Goal: Information Seeking & Learning: Check status

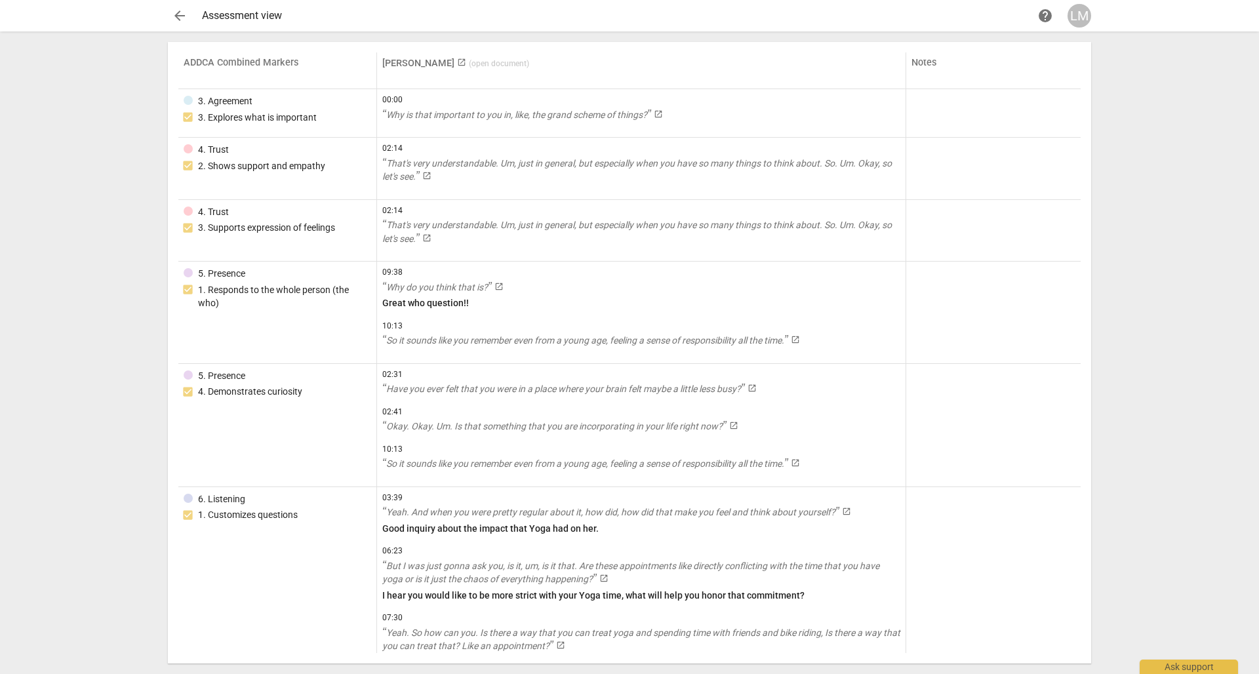
click at [1177, 546] on div "arrow_back Assessment view help LM ADDCA Combined Markers [PERSON_NAME] launch …" at bounding box center [629, 337] width 1259 height 674
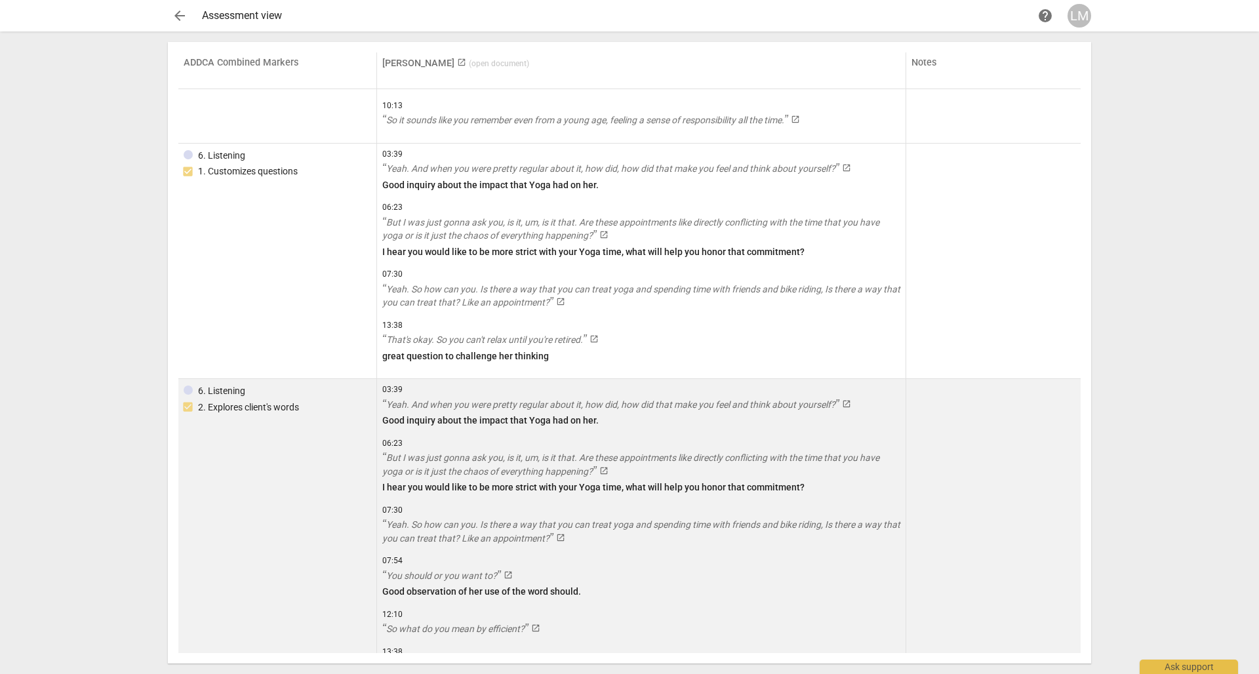
scroll to position [462, 0]
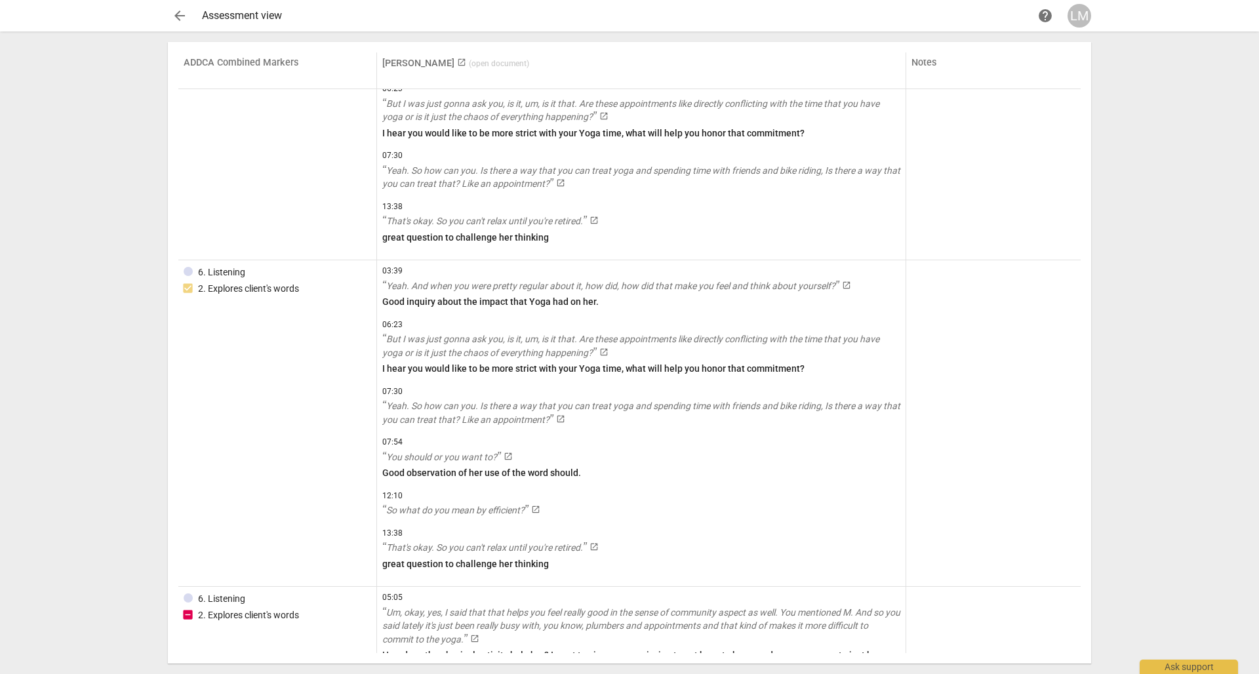
click at [1155, 586] on div "arrow_back Assessment view help LM ADDCA Combined Markers [PERSON_NAME] launch …" at bounding box center [629, 337] width 1259 height 674
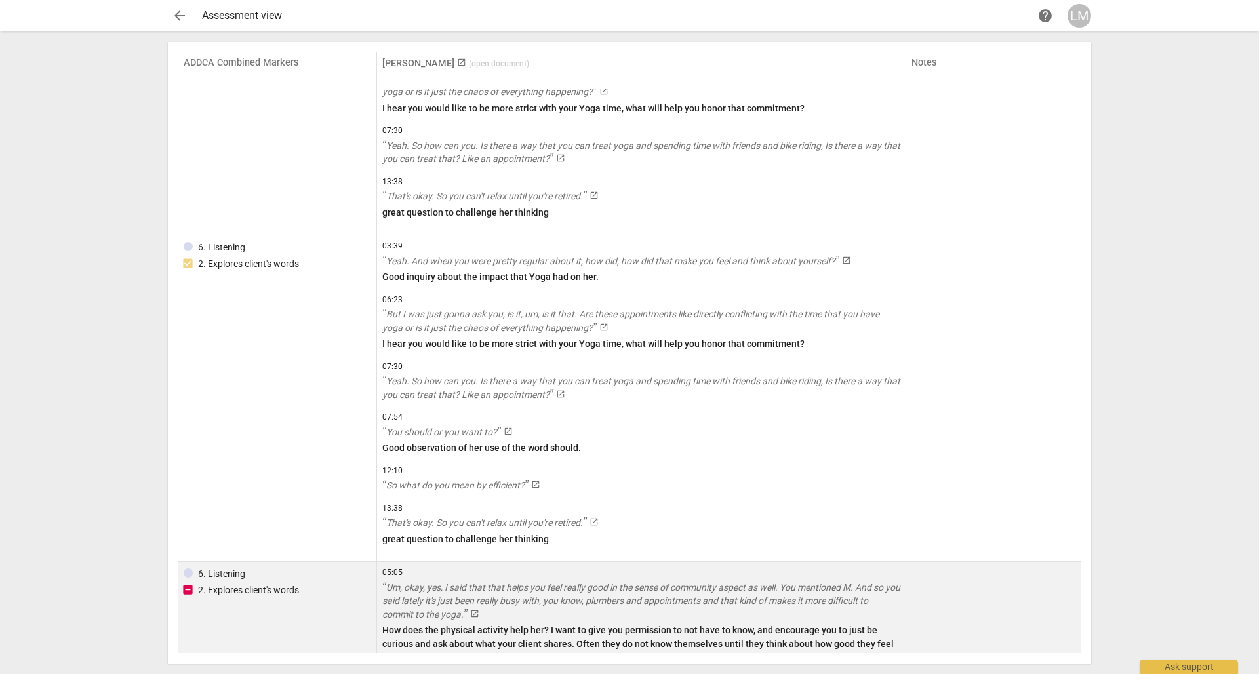
scroll to position [512, 0]
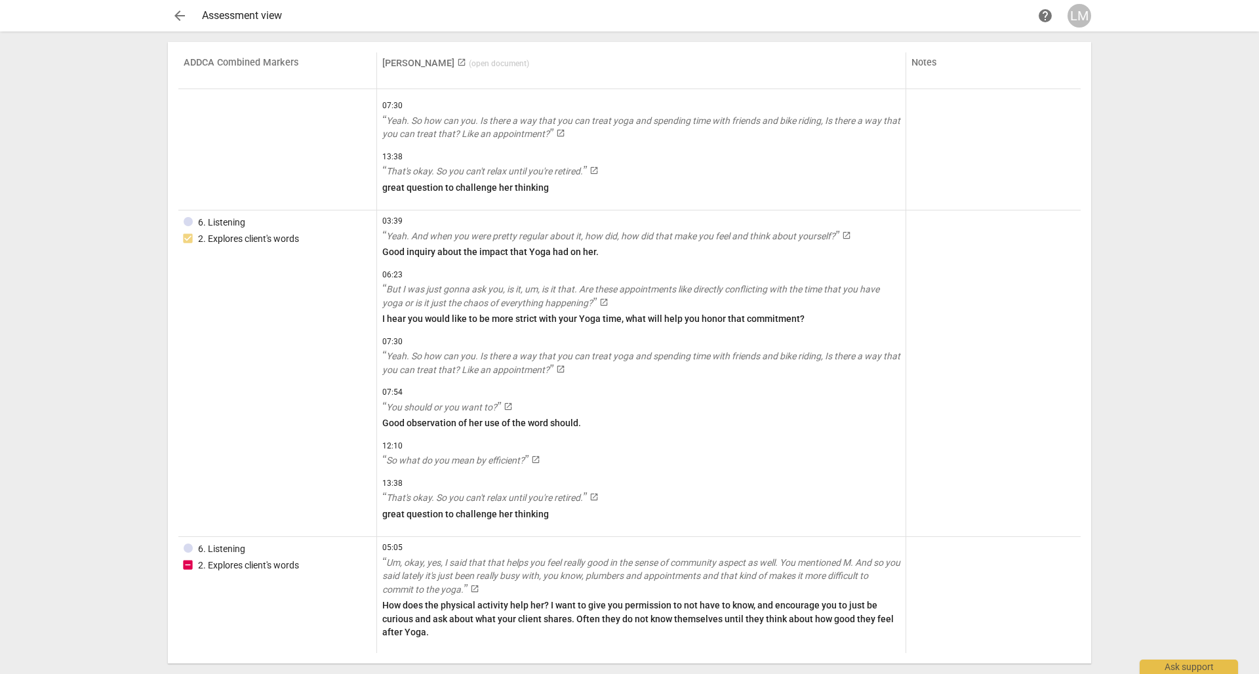
click at [126, 545] on div "arrow_back Assessment view help LM ADDCA Combined Markers [PERSON_NAME] launch …" at bounding box center [629, 337] width 1259 height 674
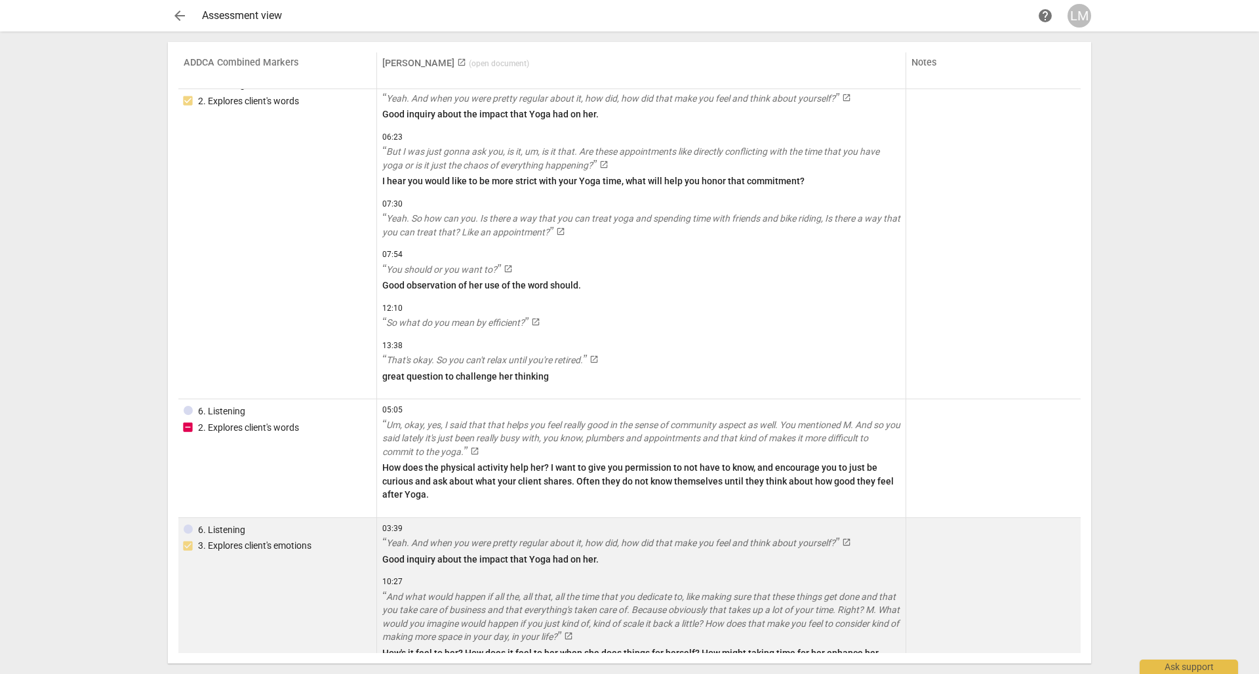
scroll to position [726, 0]
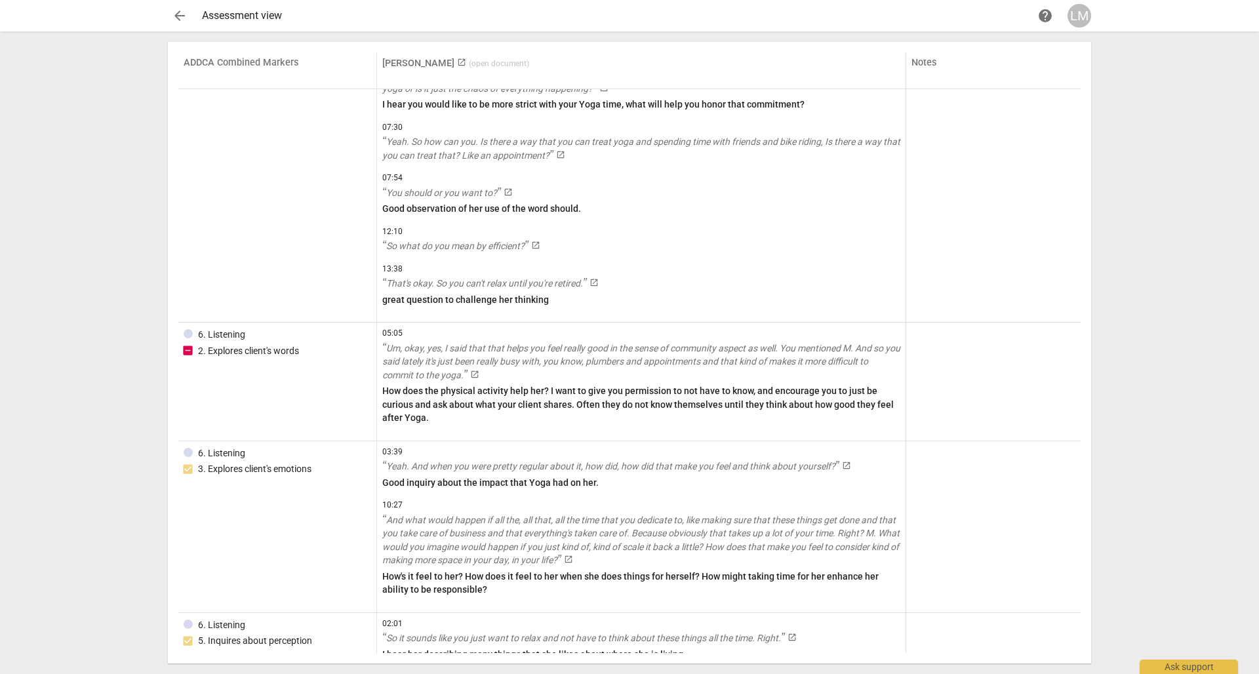
click at [117, 488] on div "arrow_back Assessment view help LM ADDCA Combined Markers [PERSON_NAME] launch …" at bounding box center [629, 337] width 1259 height 674
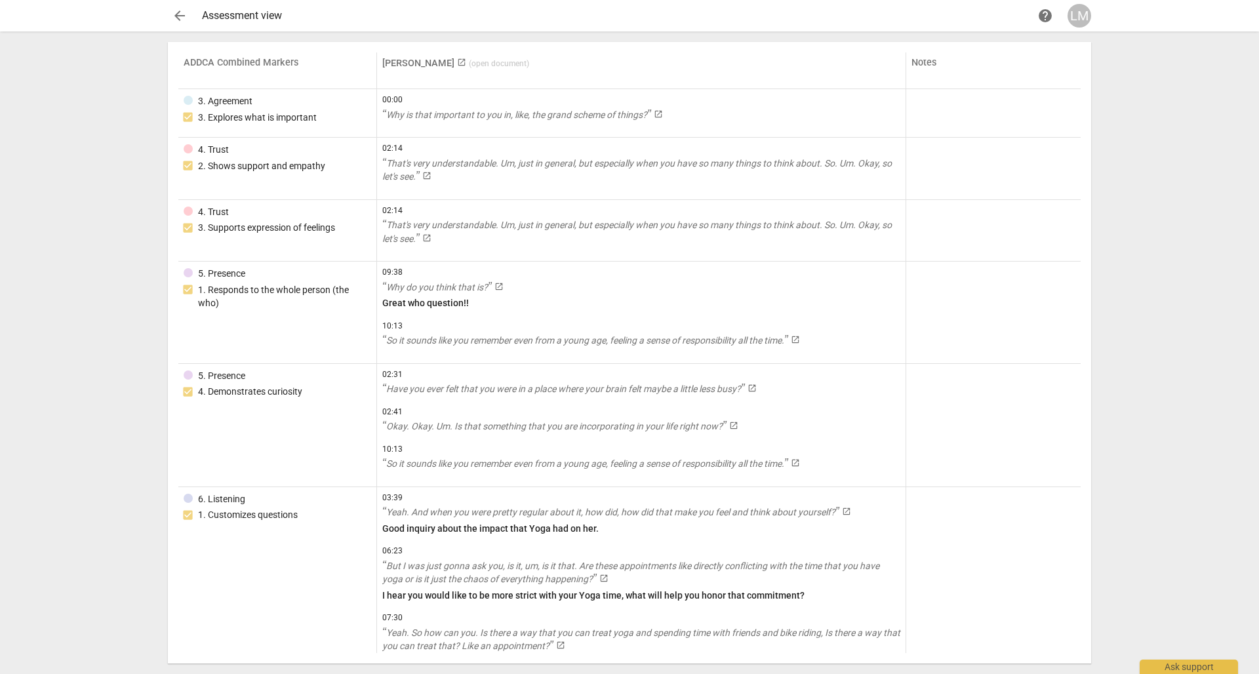
scroll to position [0, 0]
click at [176, 11] on span "arrow_back" at bounding box center [180, 16] width 16 height 16
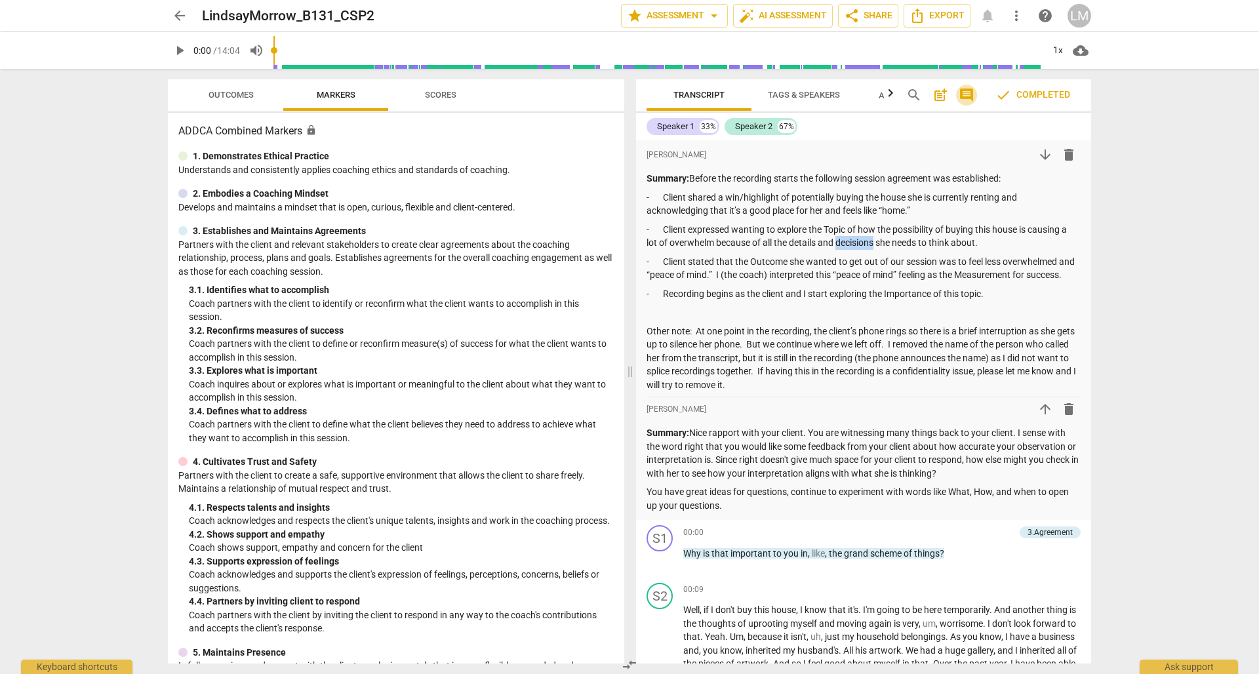
click at [964, 95] on span "comment" at bounding box center [966, 95] width 16 height 16
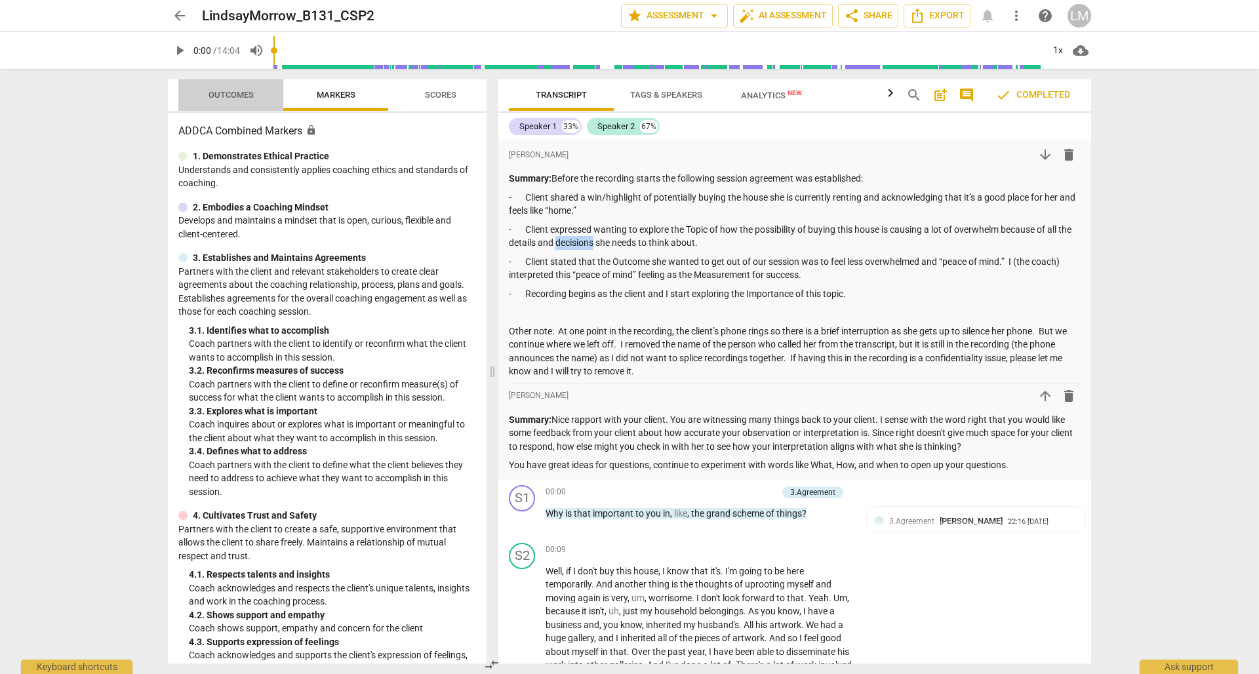
click at [220, 96] on span "Outcomes" at bounding box center [230, 95] width 45 height 10
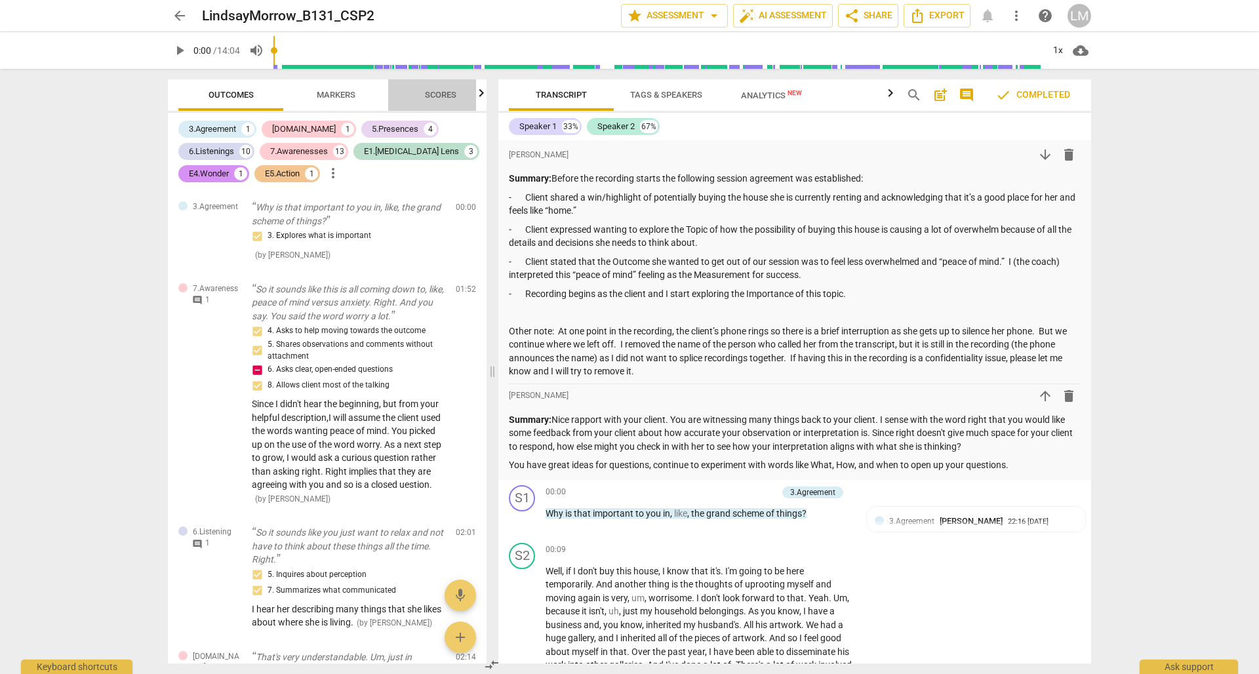
click at [440, 97] on span "Scores" at bounding box center [440, 95] width 31 height 10
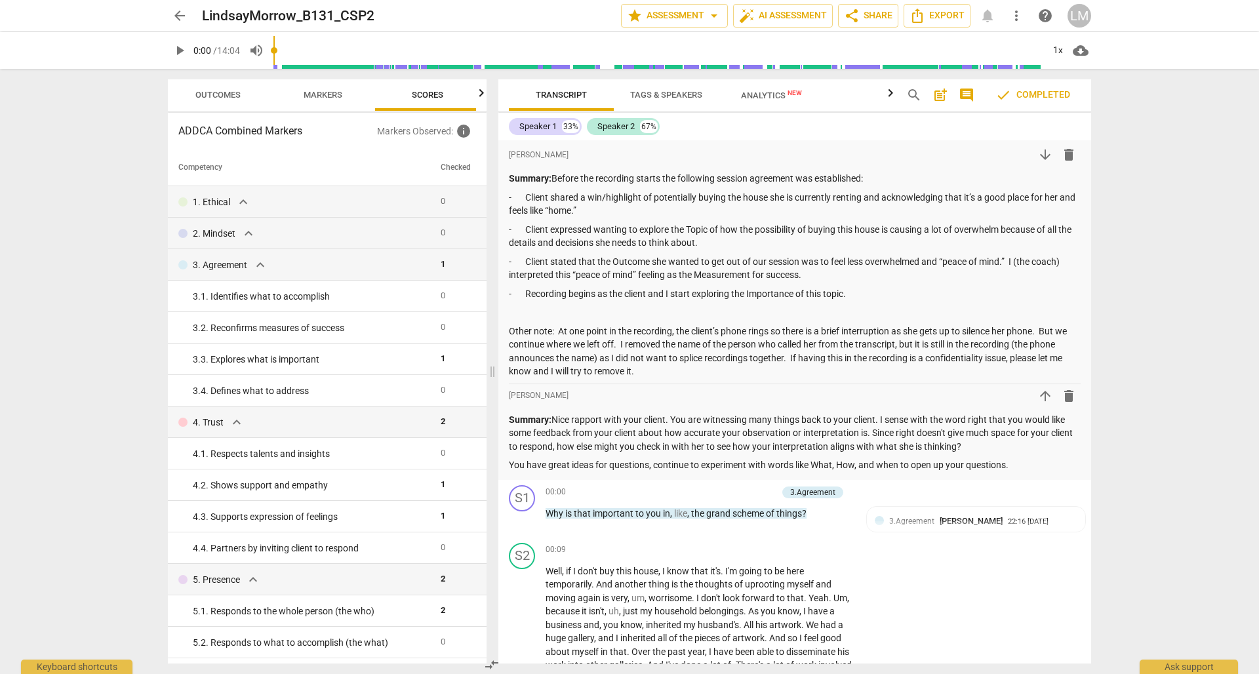
scroll to position [0, 17]
click at [254, 264] on span "expand_more" at bounding box center [260, 265] width 16 height 16
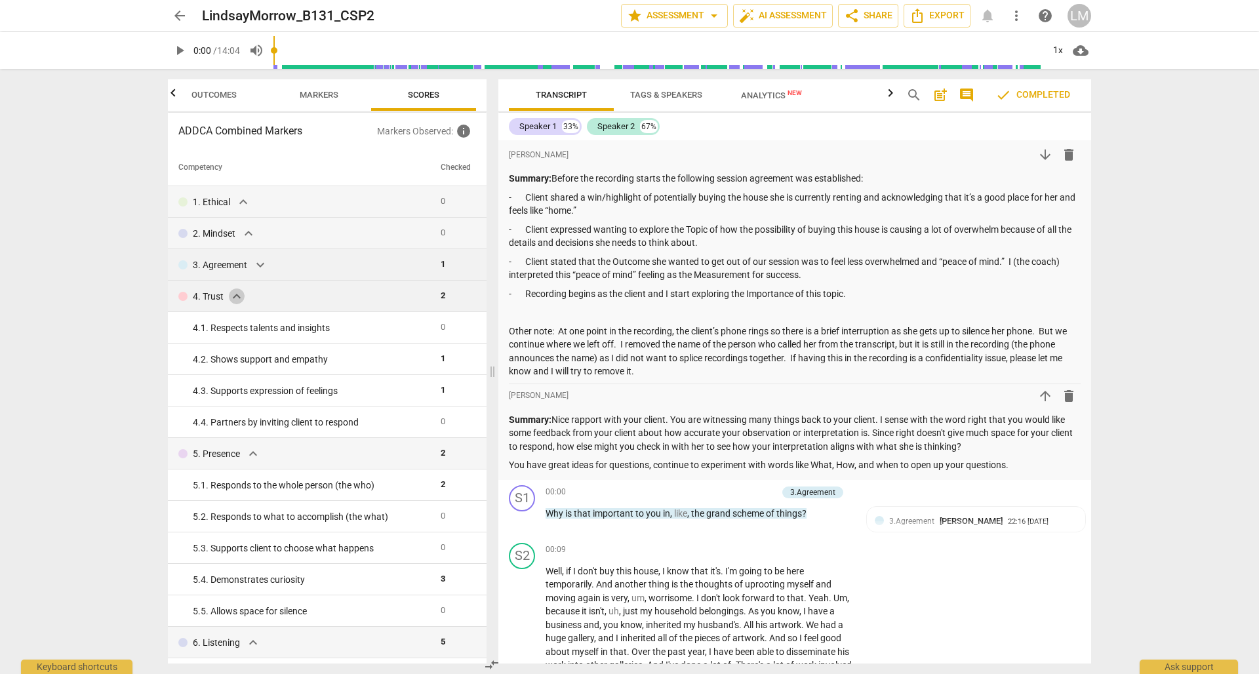
click at [237, 292] on span "expand_more" at bounding box center [237, 296] width 16 height 16
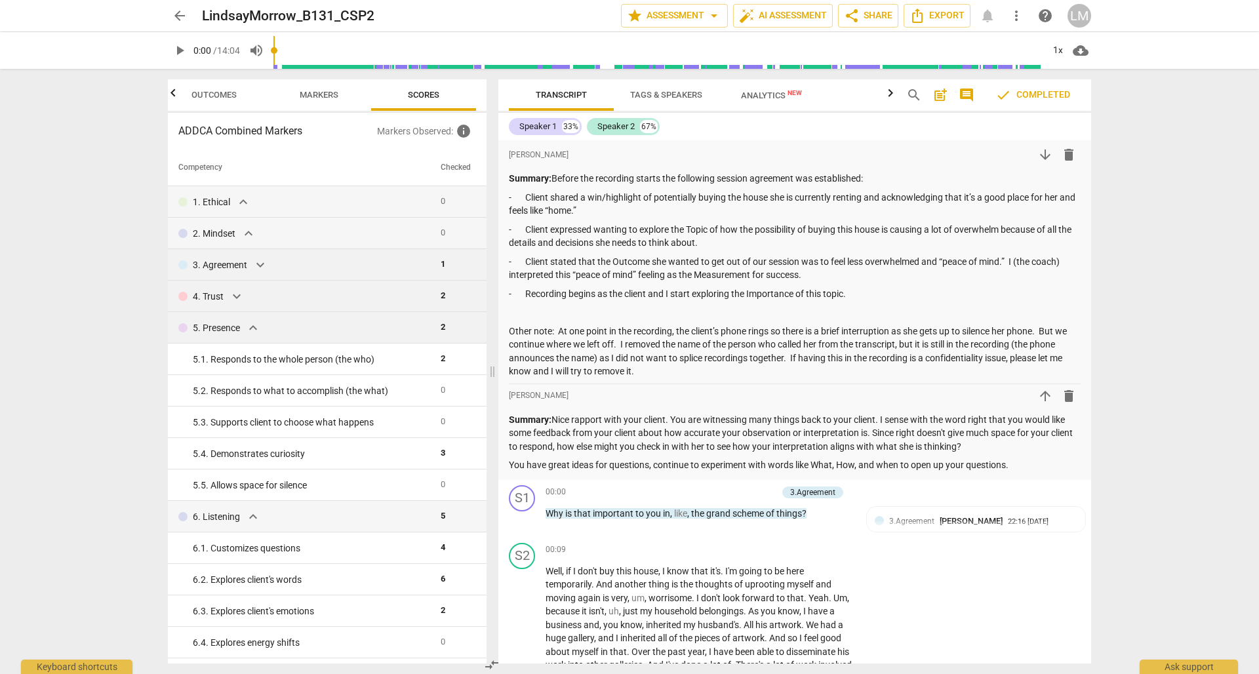
click at [252, 328] on span "expand_more" at bounding box center [253, 328] width 16 height 16
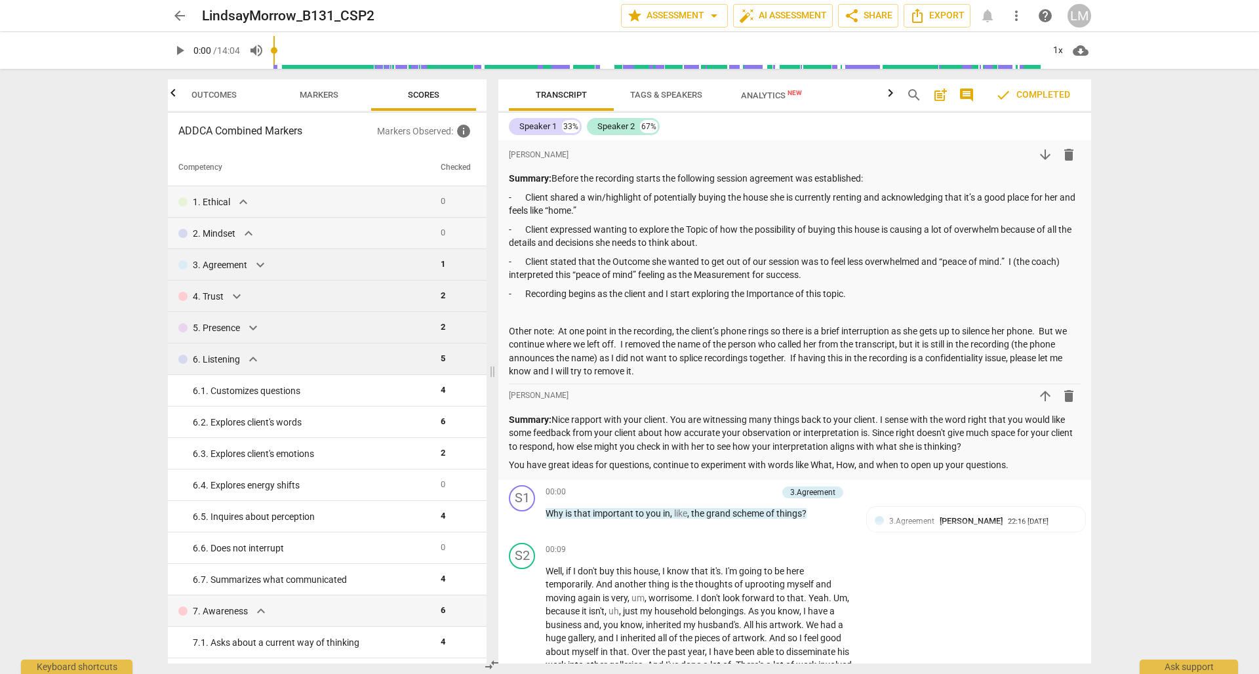
click at [256, 358] on span "expand_more" at bounding box center [253, 359] width 16 height 16
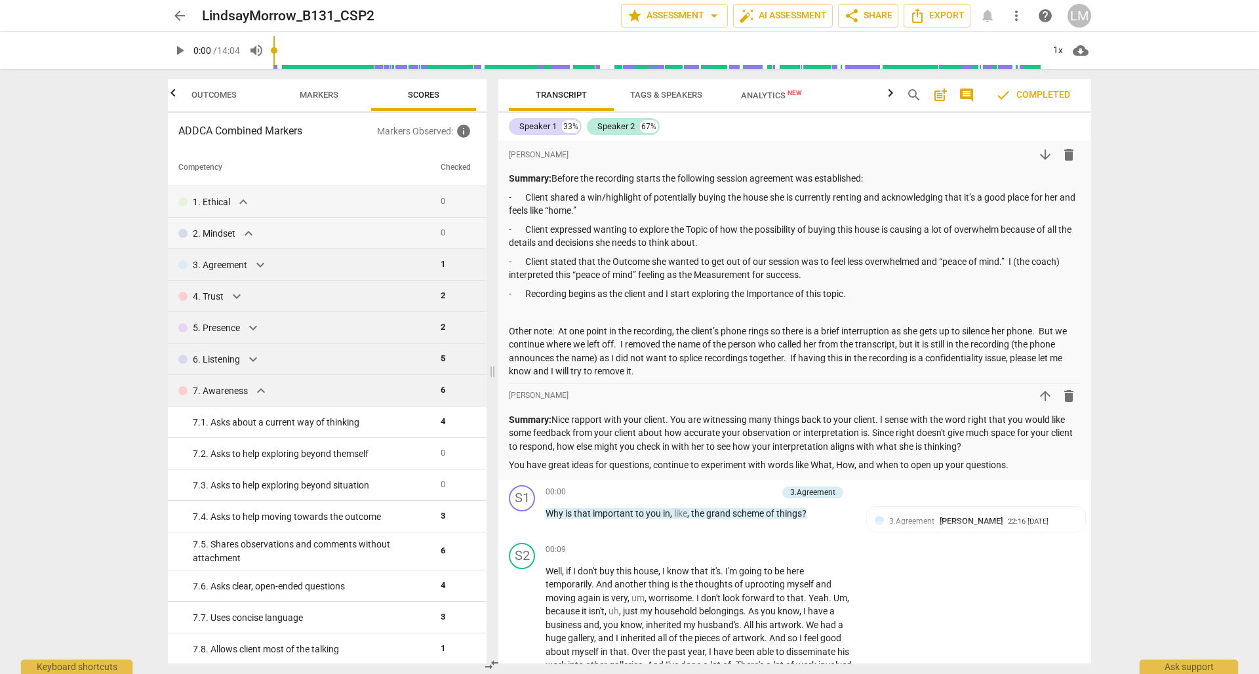
click at [263, 389] on span "expand_more" at bounding box center [261, 391] width 16 height 16
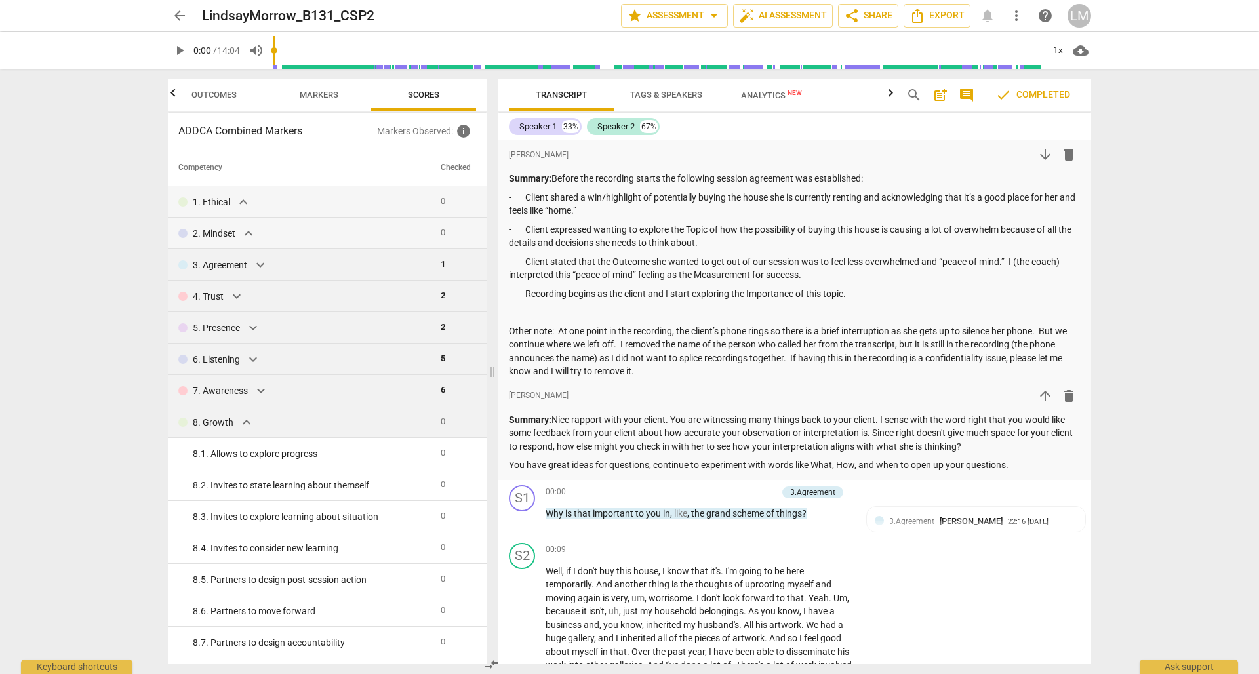
click at [244, 422] on span "expand_more" at bounding box center [247, 422] width 16 height 16
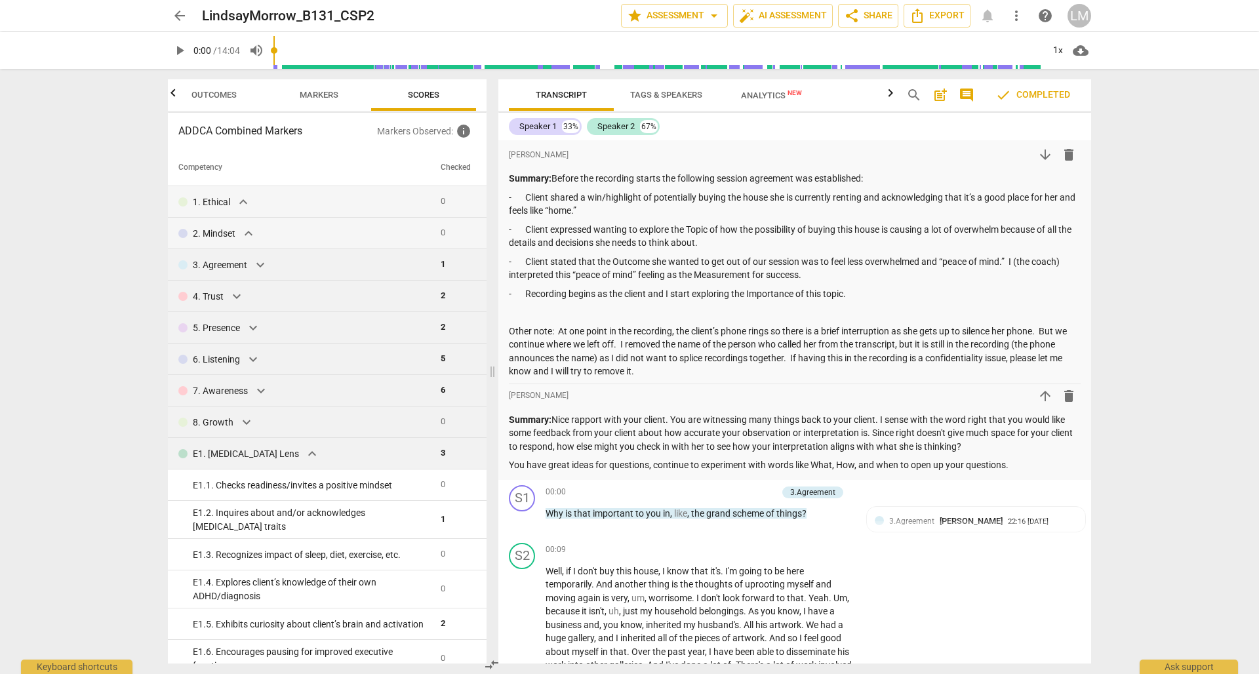
click at [304, 452] on span "expand_more" at bounding box center [312, 454] width 16 height 16
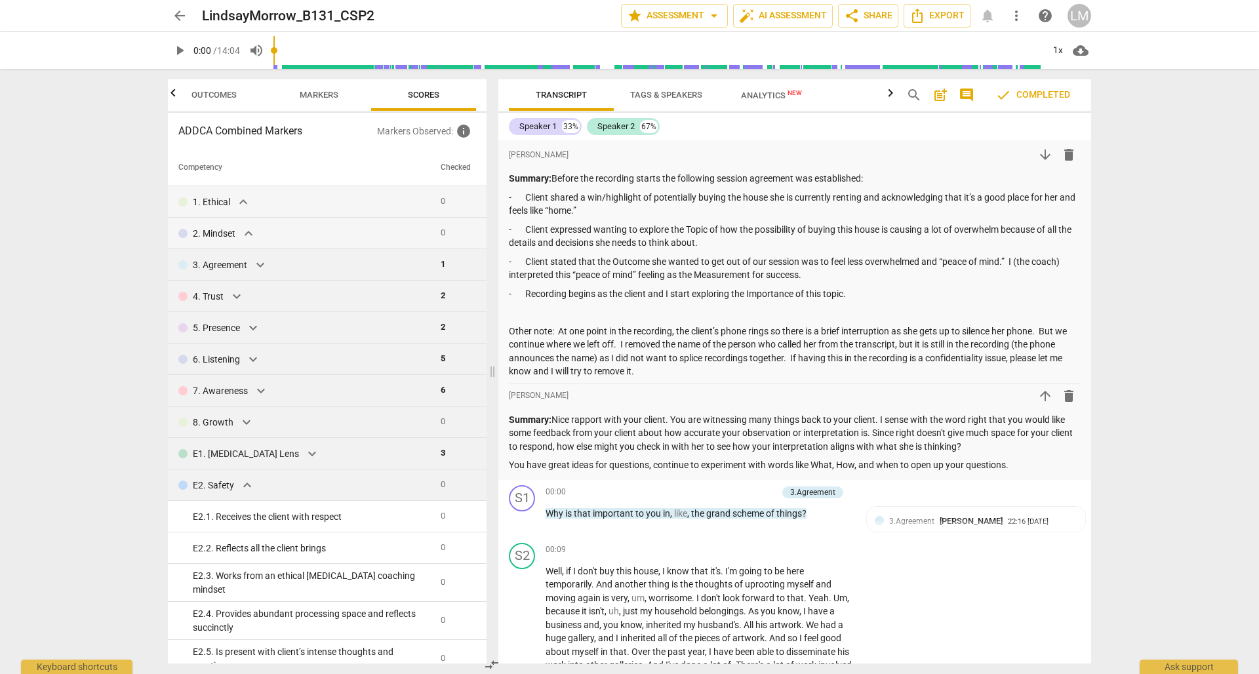
click at [248, 481] on span "expand_more" at bounding box center [247, 485] width 16 height 16
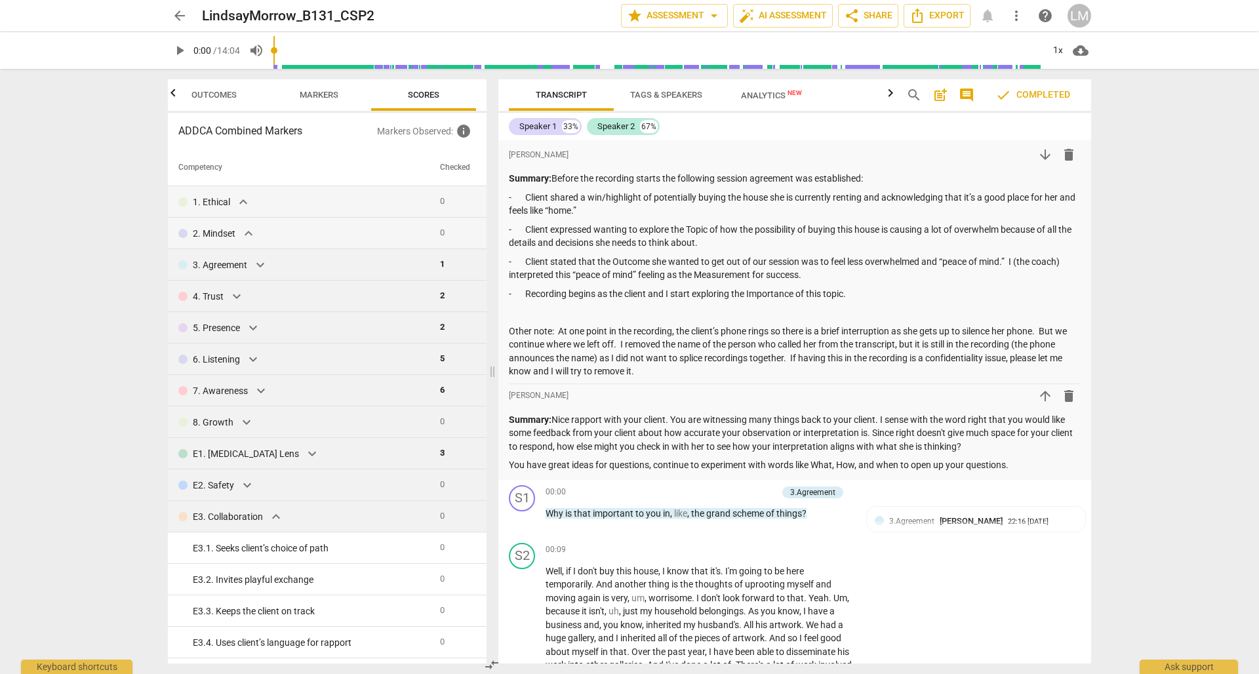
click at [271, 517] on span "expand_more" at bounding box center [276, 517] width 16 height 16
click at [253, 551] on span "expand_more" at bounding box center [252, 548] width 16 height 16
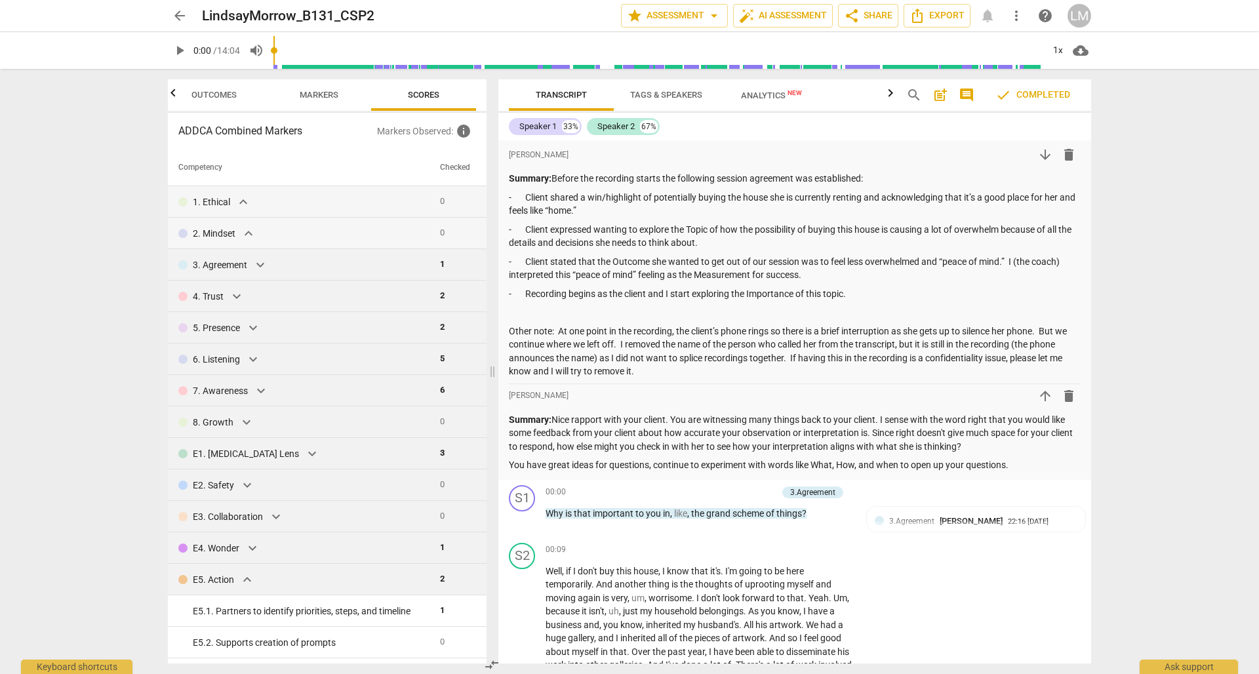
click at [242, 579] on span "expand_more" at bounding box center [247, 580] width 16 height 16
click at [1143, 437] on div "arrow_back LindsayMorrow_B131_CSP2 edit star Assessment arrow_drop_down auto_fi…" at bounding box center [629, 337] width 1259 height 674
click at [1205, 427] on div "arrow_back LindsayMorrow_B131_CSP2 edit star Assessment arrow_drop_down auto_fi…" at bounding box center [629, 337] width 1259 height 674
click at [1199, 431] on div "arrow_back LindsayMorrow_B131_CSP2 edit star Assessment arrow_drop_down auto_fi…" at bounding box center [629, 337] width 1259 height 674
click at [1189, 442] on div "arrow_back LindsayMorrow_B131_CSP2 edit star Assessment arrow_drop_down auto_fi…" at bounding box center [629, 337] width 1259 height 674
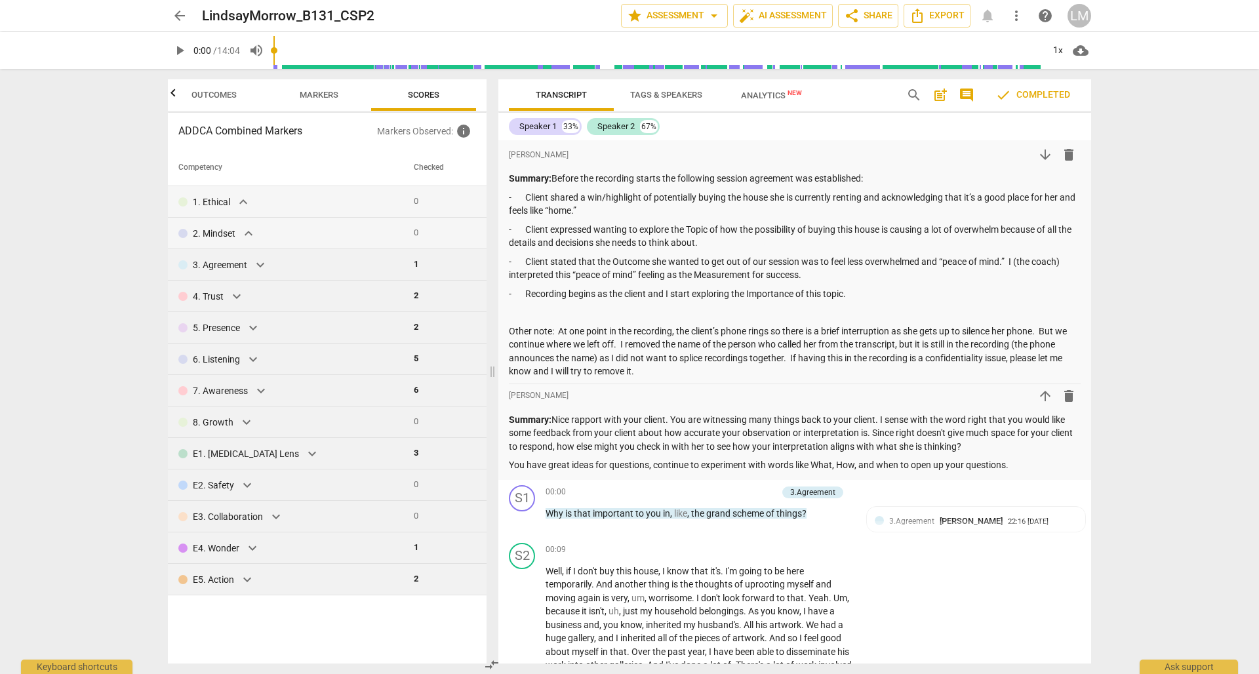
click at [1169, 403] on div "arrow_back LindsayMorrow_B131_CSP2 edit star Assessment arrow_drop_down auto_fi…" at bounding box center [629, 337] width 1259 height 674
